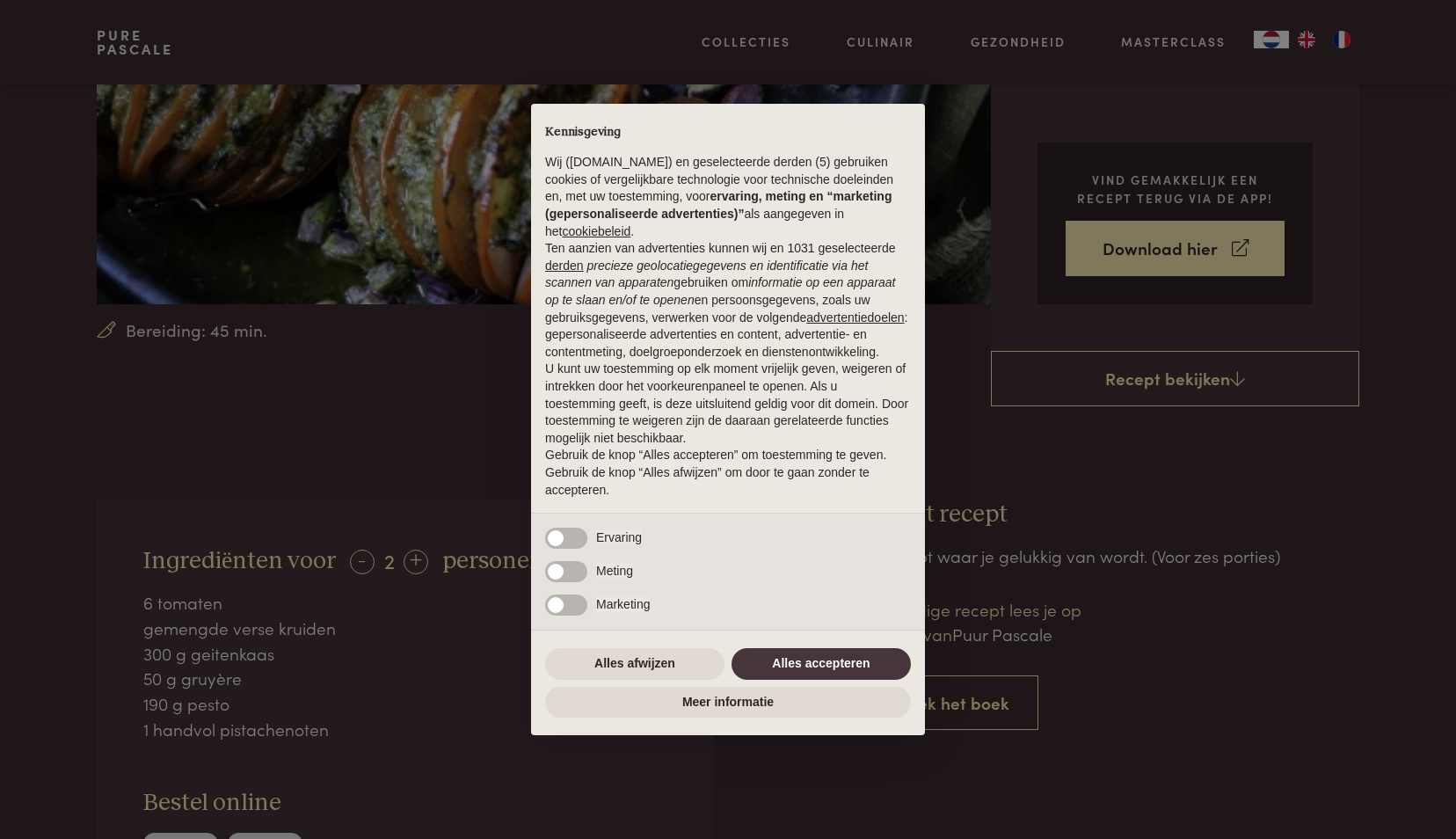
click at [866, 661] on button "Alles accepteren" at bounding box center [821, 664] width 179 height 32
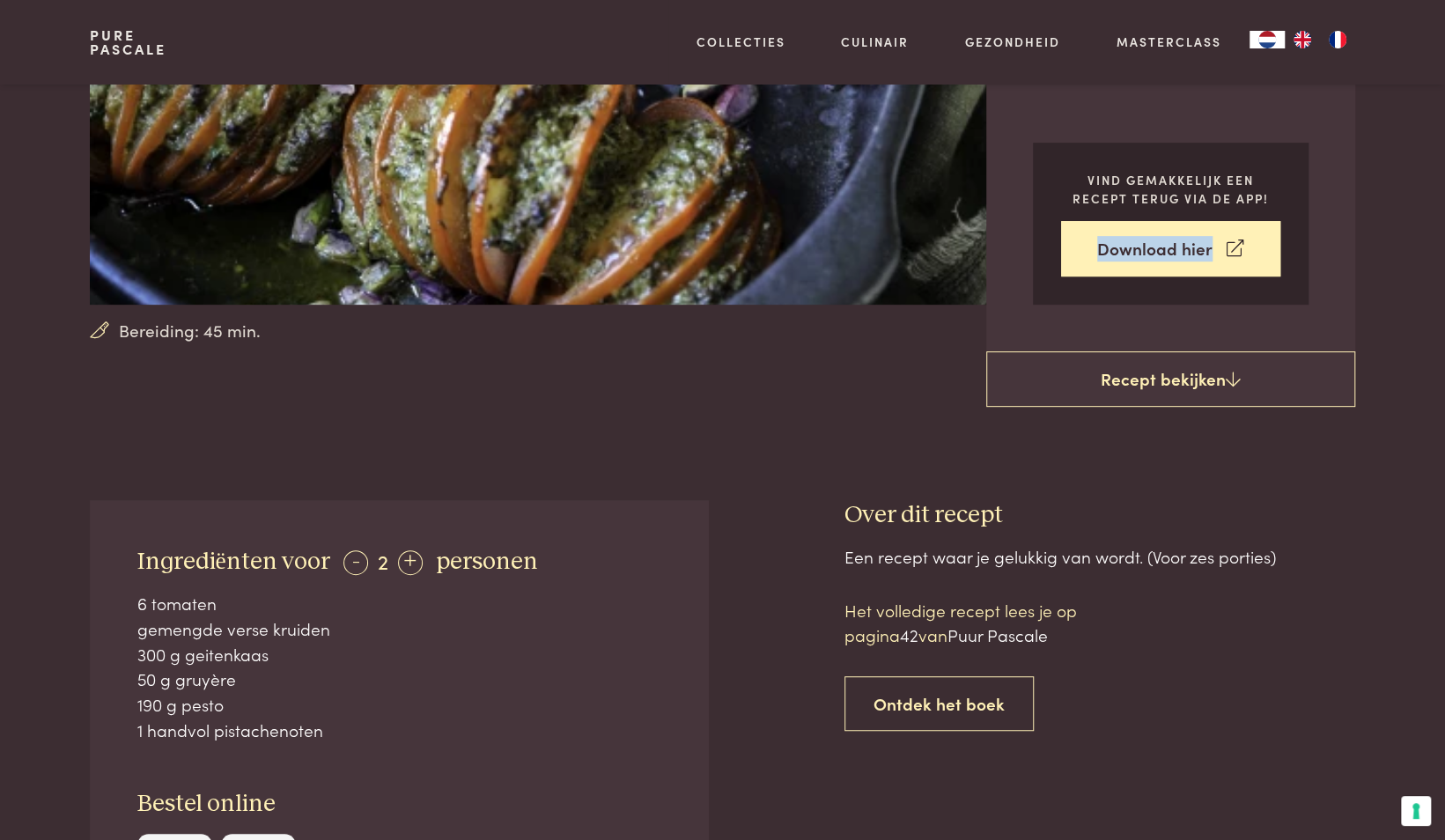
drag, startPoint x: 1440, startPoint y: 191, endPoint x: 1433, endPoint y: 217, distance: 26.9
click at [1433, 217] on section "Bereiding: 45 min. Tomaat met geitenkaas en pesto geitenkaas vegetarisch lunch …" at bounding box center [722, 46] width 1445 height 613
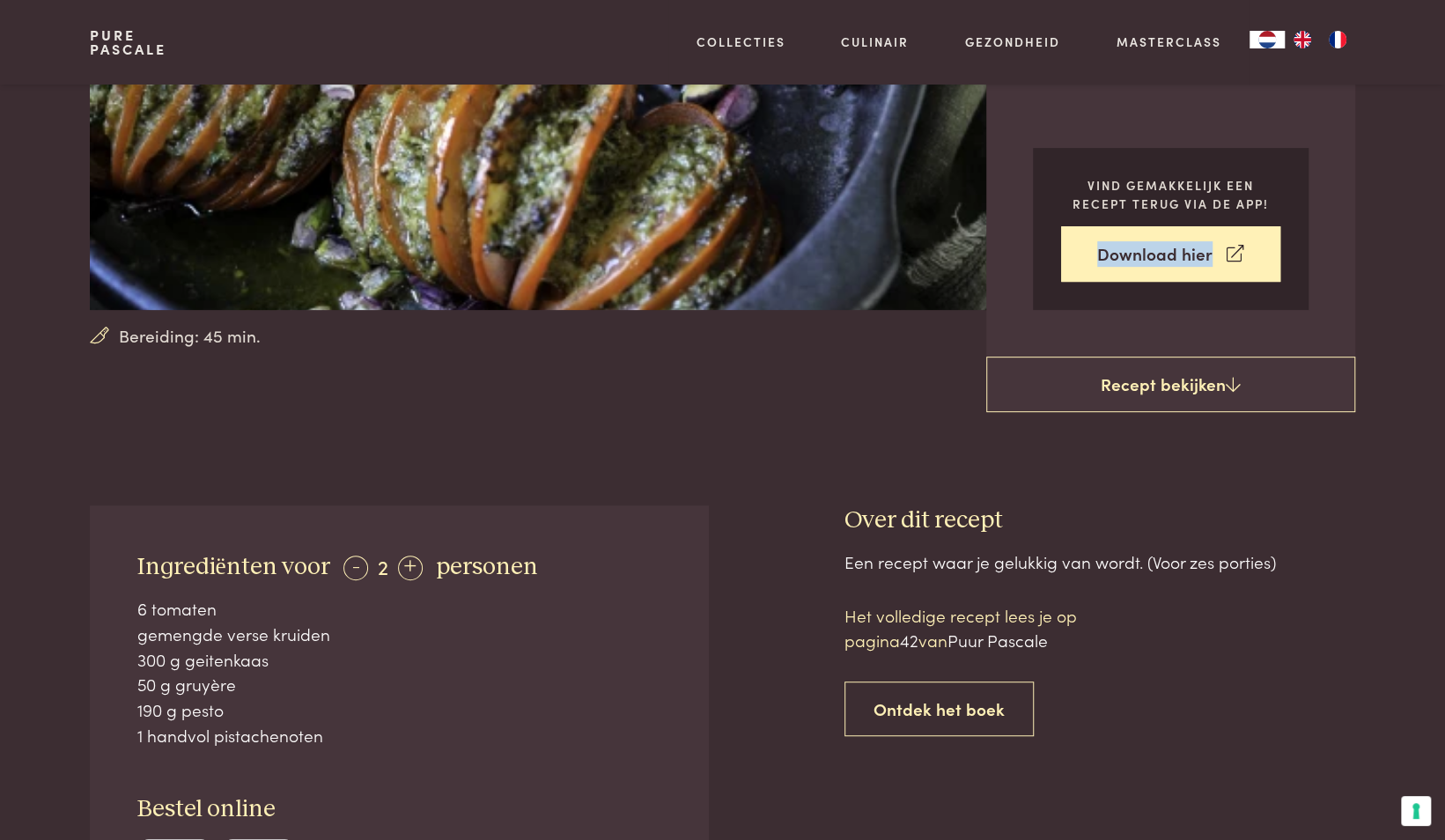
scroll to position [331, 0]
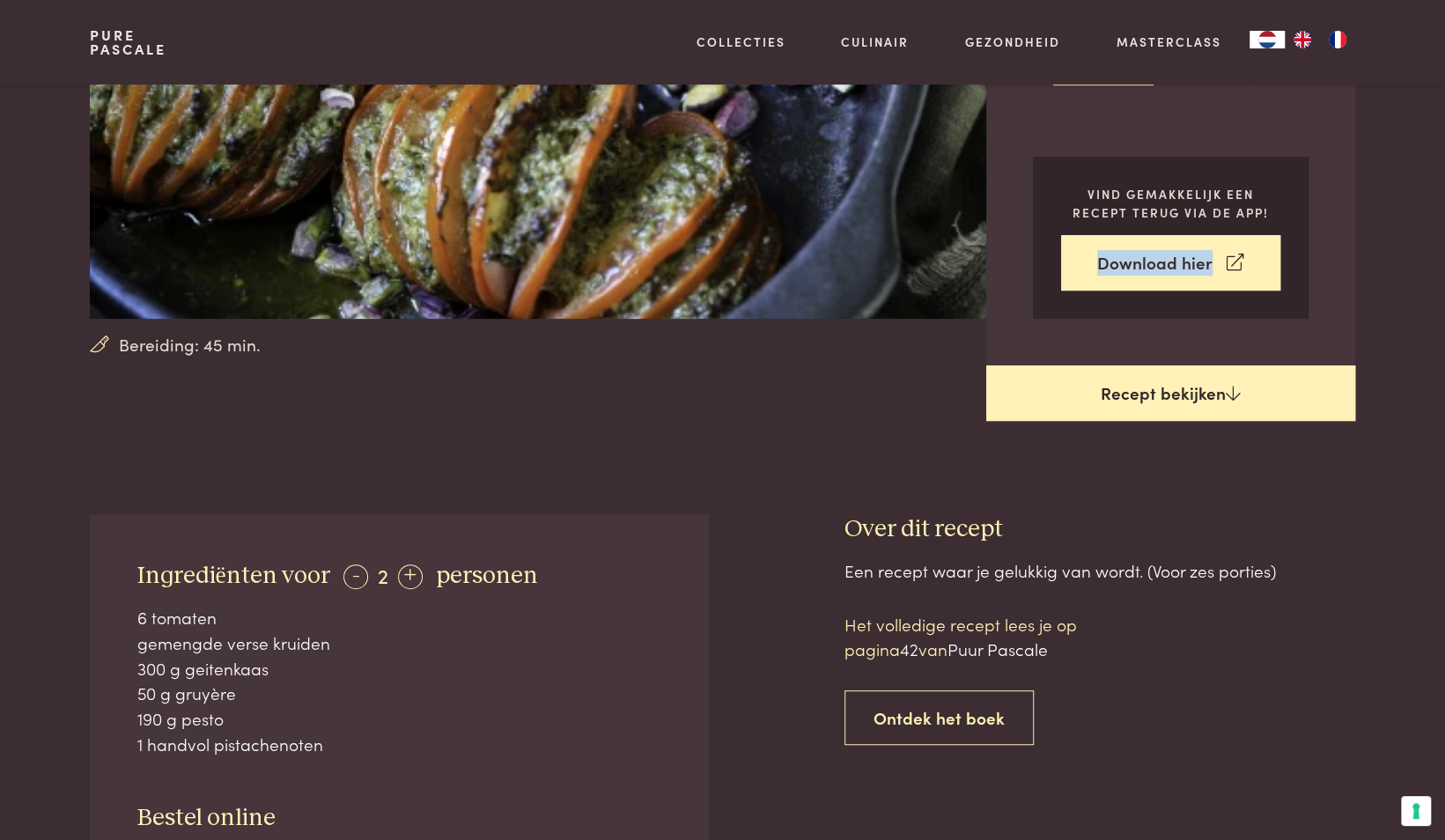
click at [1220, 380] on link "Recept bekijken" at bounding box center [1171, 393] width 369 height 56
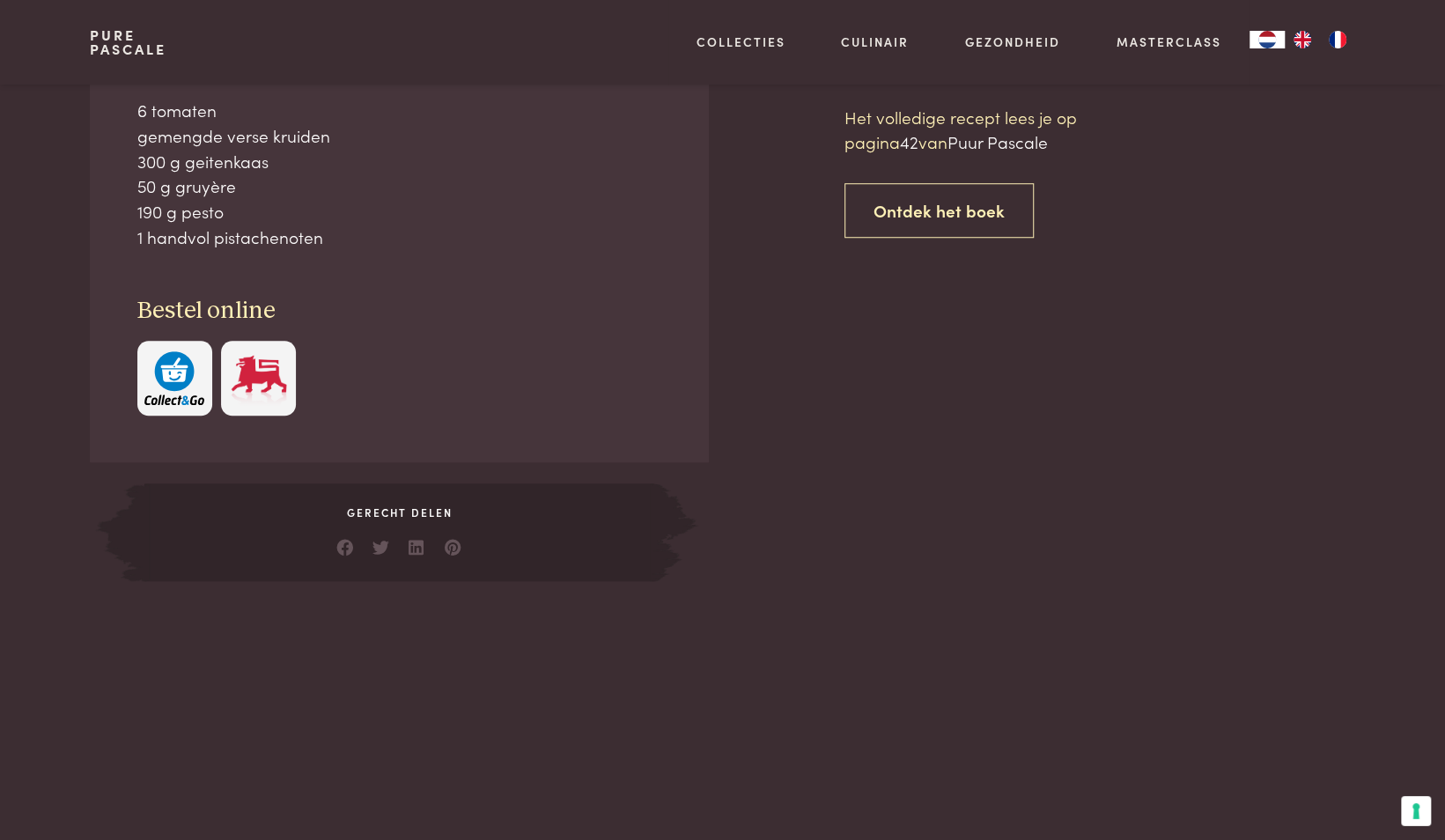
scroll to position [842, 0]
